Goal: Go to known website: Access a specific website the user already knows

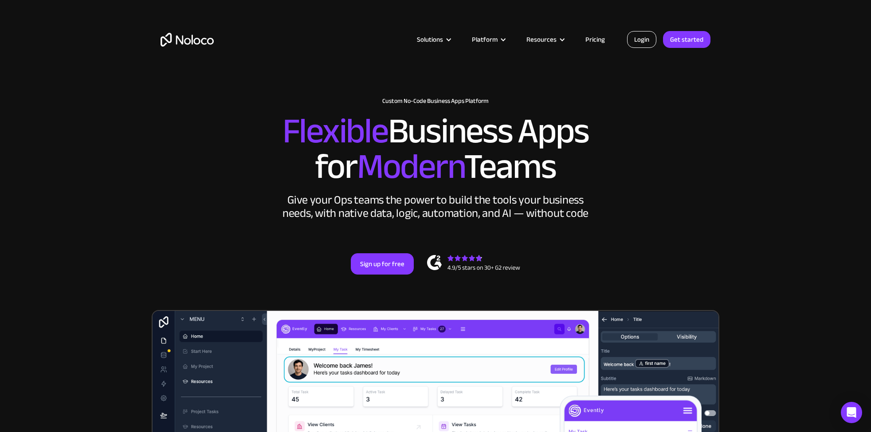
click at [650, 46] on link "Login" at bounding box center [641, 39] width 29 height 17
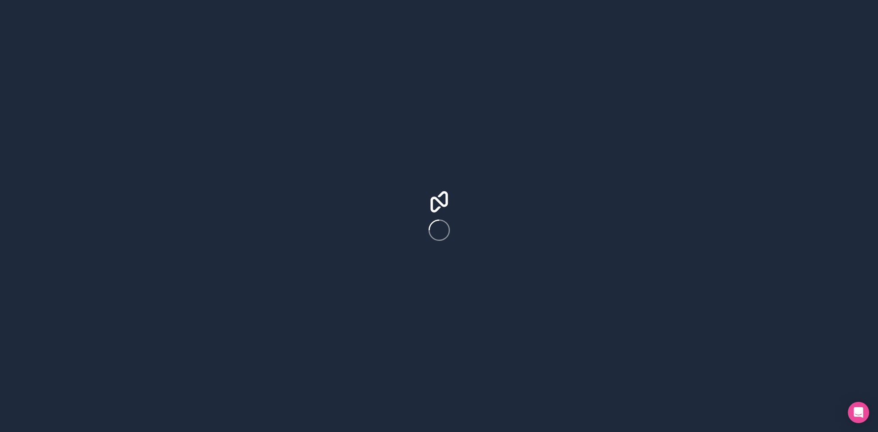
click at [267, 69] on div at bounding box center [439, 216] width 878 height 432
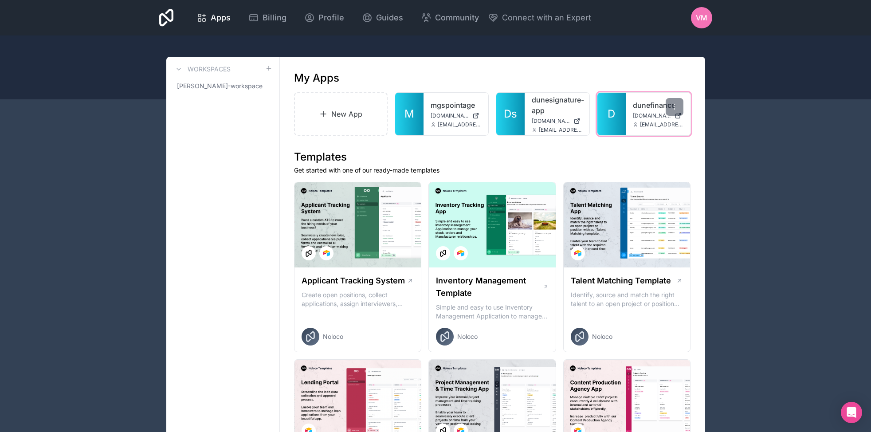
click at [642, 106] on link "dunefinance" at bounding box center [658, 105] width 51 height 11
